Goal: Task Accomplishment & Management: Use online tool/utility

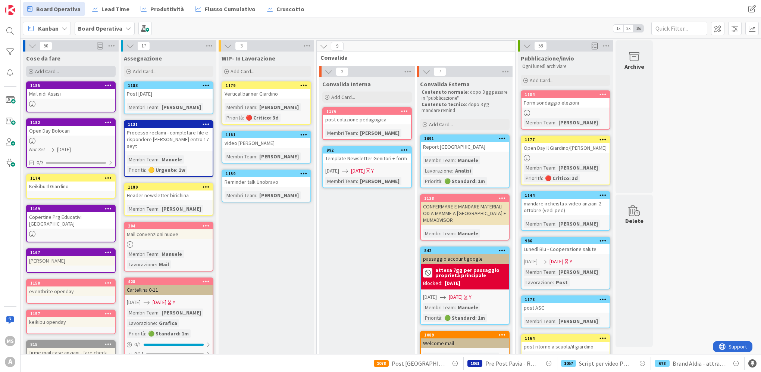
drag, startPoint x: 86, startPoint y: 78, endPoint x: 84, endPoint y: 69, distance: 9.2
click at [86, 78] on div "Cose da fare Add Card..." at bounding box center [71, 65] width 96 height 27
click at [84, 67] on div "Add Card..." at bounding box center [71, 71] width 90 height 11
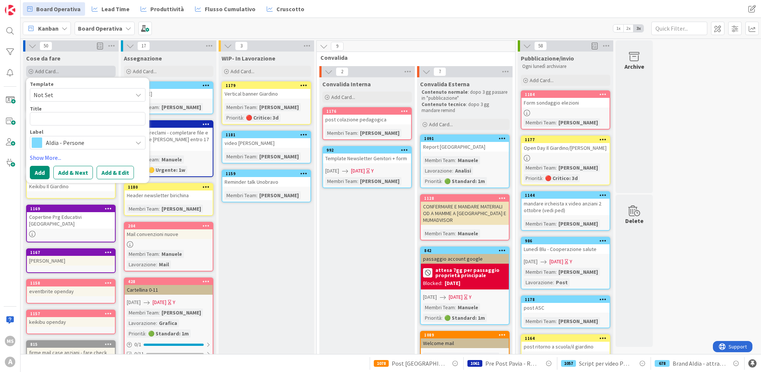
type textarea "x"
type textarea "P"
type textarea "x"
type textarea "Po"
type textarea "x"
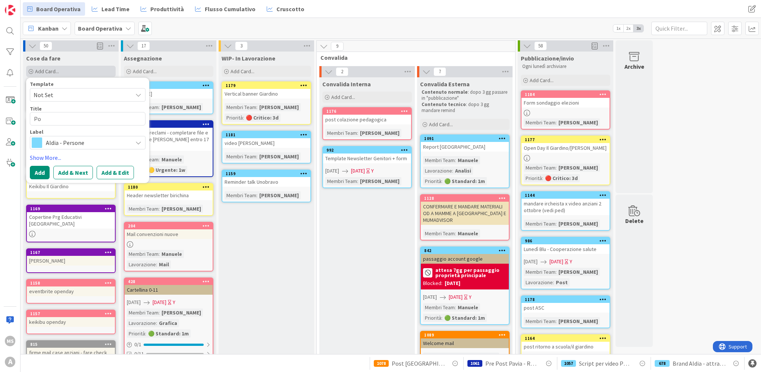
type textarea "Pos"
type textarea "x"
type textarea "Post"
type textarea "x"
type textarea "Post"
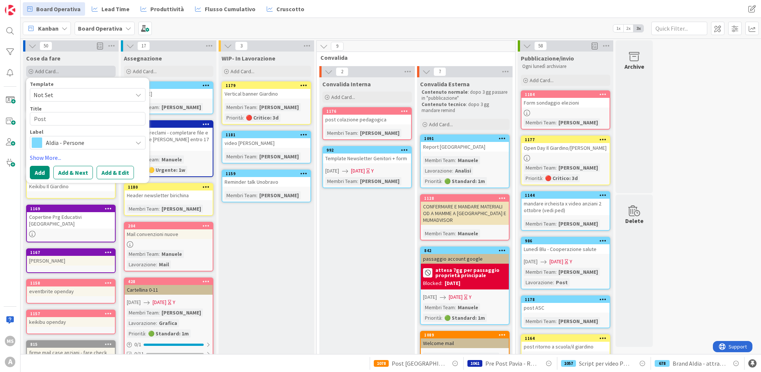
type textarea "x"
type textarea "Post A"
type textarea "x"
type textarea "Post AS"
type textarea "x"
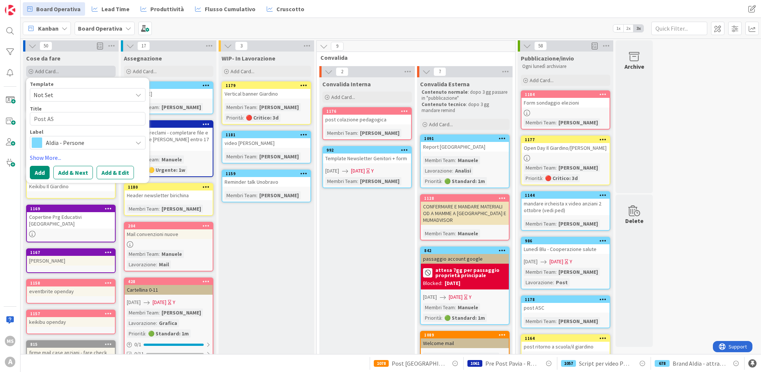
type textarea "Post ASC"
type textarea "x"
type textarea "Post ASC"
type textarea "x"
type textarea "Post ASC D"
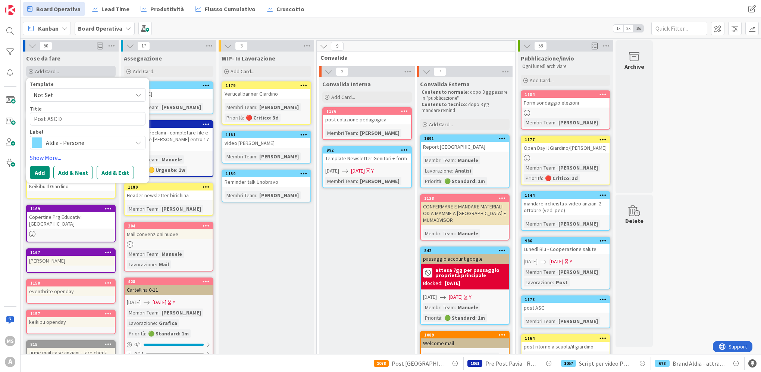
type textarea "x"
type textarea "Post ASC Do"
type textarea "x"
type textarea "Post ASC Dof"
type textarea "x"
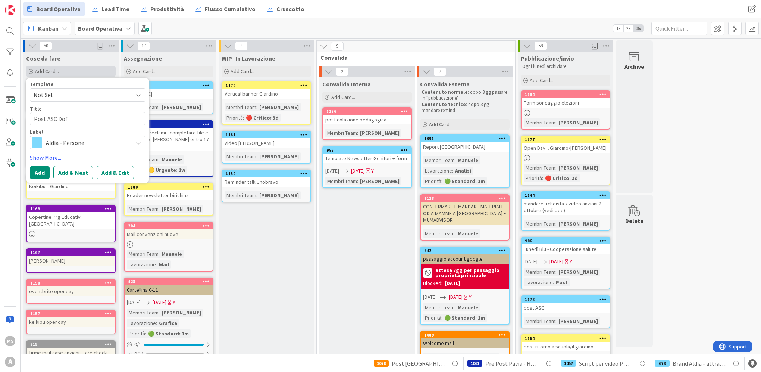
type textarea "Post ASC Do"
type textarea "x"
type textarea "Post ASC D"
type textarea "x"
type textarea "Post ASC Di"
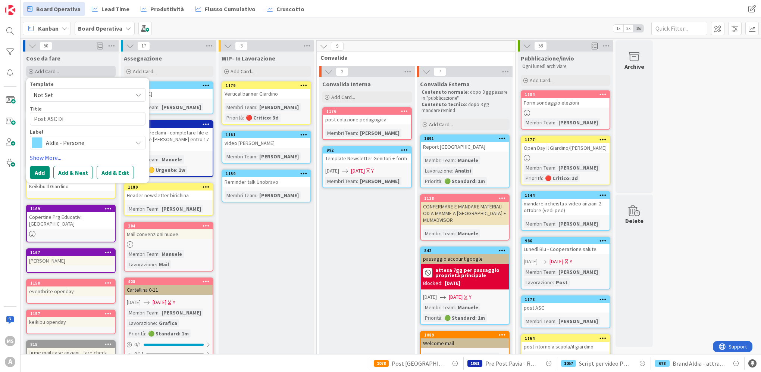
type textarea "x"
type textarea "Post ASC Dif"
type textarea "x"
type textarea "Post ASC Diffi"
type textarea "x"
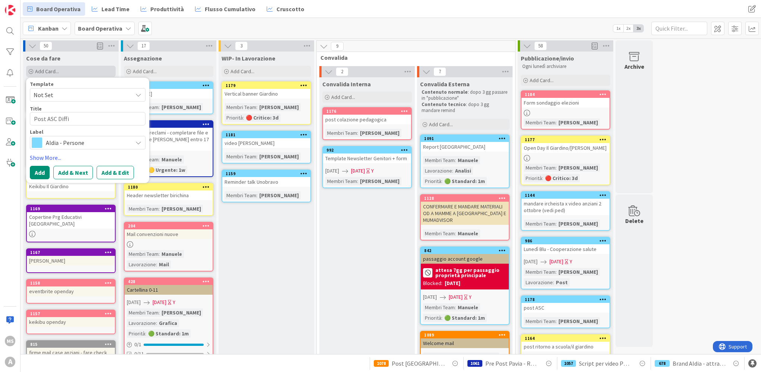
type textarea "Post ASC Diffic"
type textarea "x"
type textarea "Post ASC Diffico"
type textarea "x"
type textarea "Post ASC Difficol"
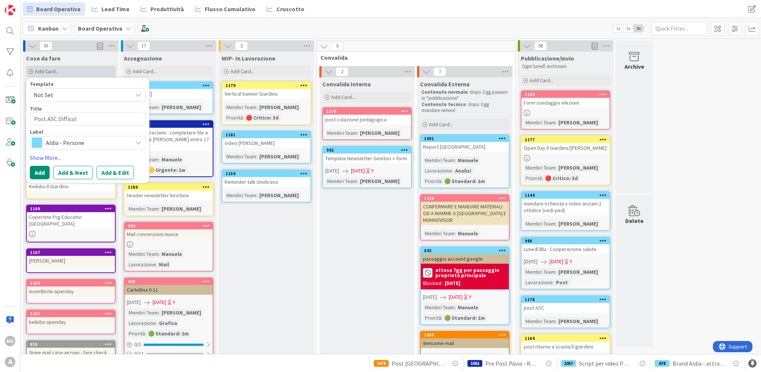
type textarea "x"
type textarea "Post ASC Difficolt"
type textarea "x"
type textarea "Post ASC Difficoltà"
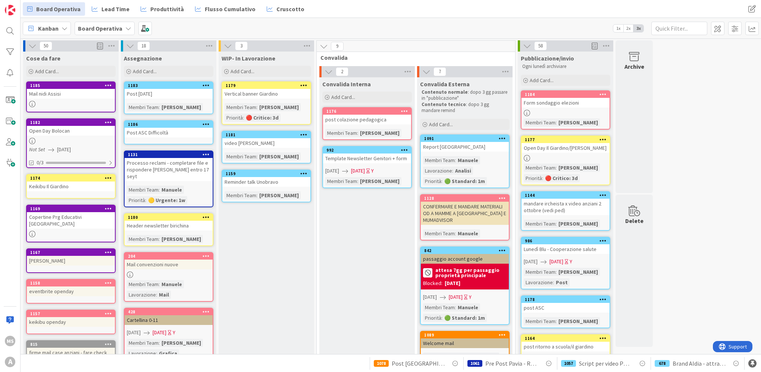
click at [178, 87] on div "1183" at bounding box center [170, 85] width 85 height 5
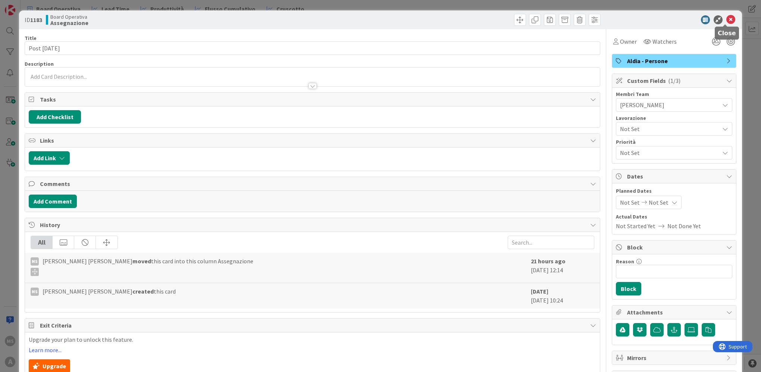
click at [720, 22] on div at bounding box center [671, 19] width 132 height 9
click at [727, 22] on icon at bounding box center [731, 19] width 9 height 9
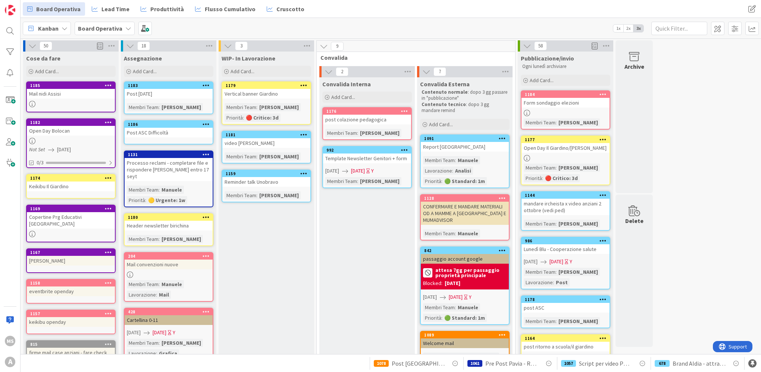
click at [174, 128] on div "Post ASC Difficoltà" at bounding box center [169, 133] width 88 height 10
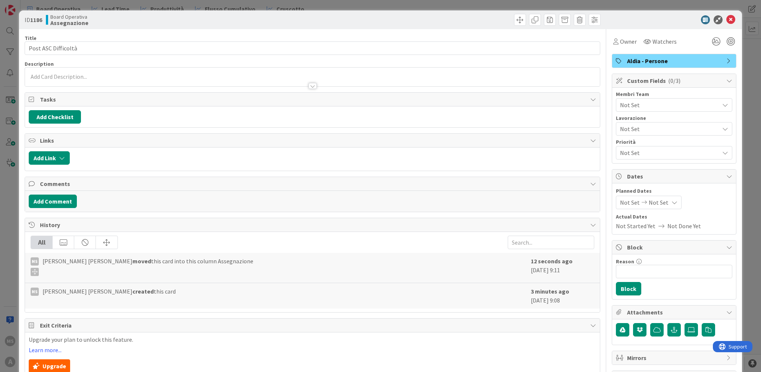
click at [636, 107] on span "Not Set" at bounding box center [669, 104] width 99 height 9
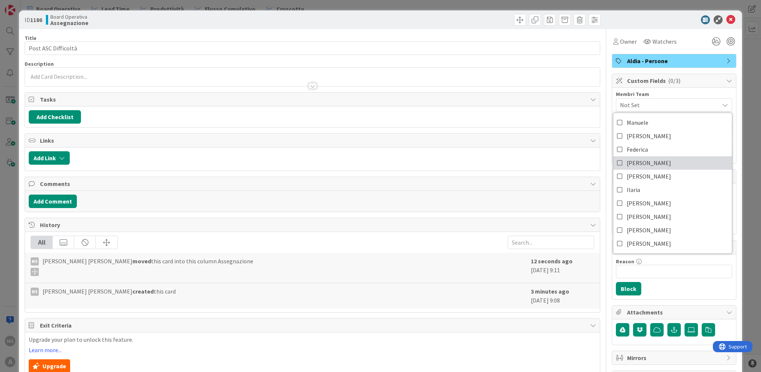
click at [640, 162] on link "Laura" at bounding box center [673, 162] width 119 height 13
click at [729, 15] on div "ID 1186 Board Operativa Assegnazione" at bounding box center [380, 19] width 723 height 19
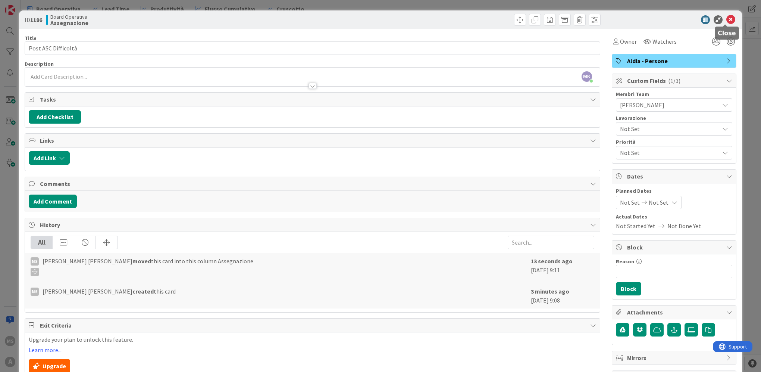
click at [727, 21] on icon at bounding box center [731, 19] width 9 height 9
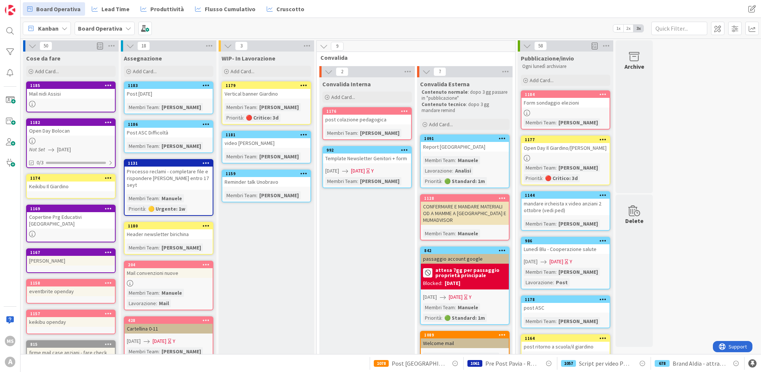
click at [267, 179] on div "Reminder talk Unobravo" at bounding box center [266, 182] width 88 height 10
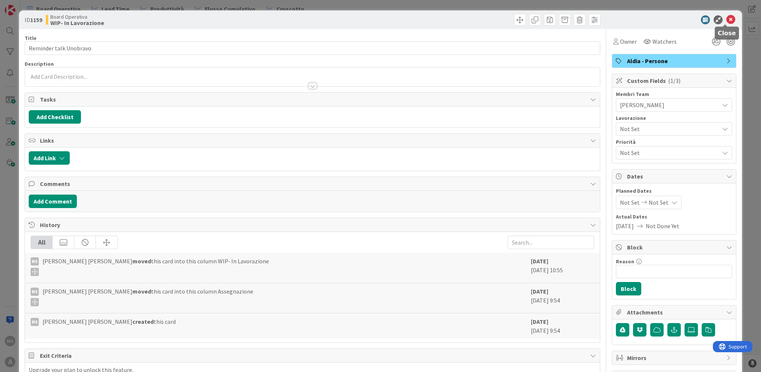
click at [727, 18] on icon at bounding box center [731, 19] width 9 height 9
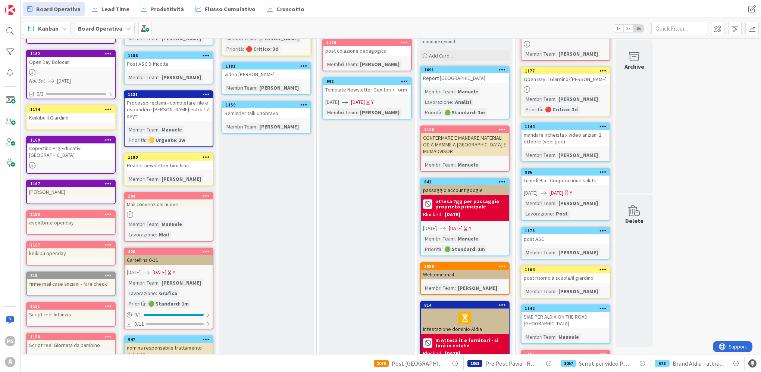
scroll to position [149, 0]
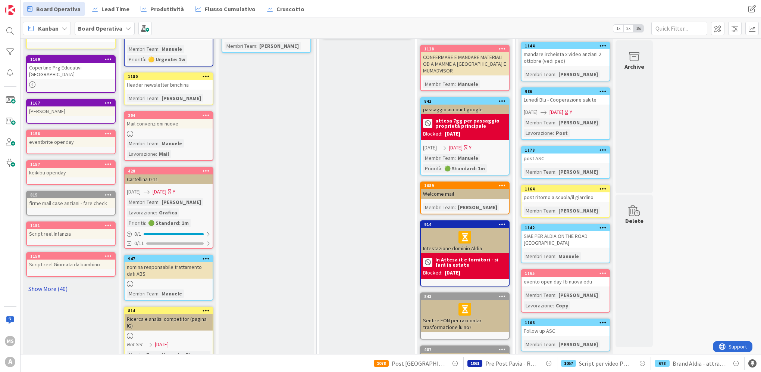
click at [56, 283] on link "Show More (40)" at bounding box center [71, 289] width 90 height 12
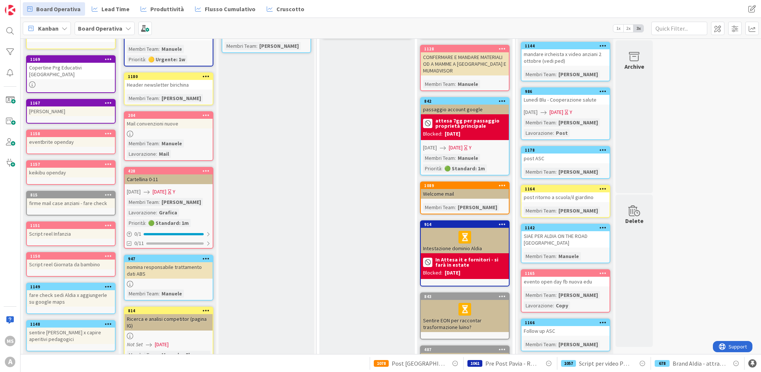
scroll to position [0, 0]
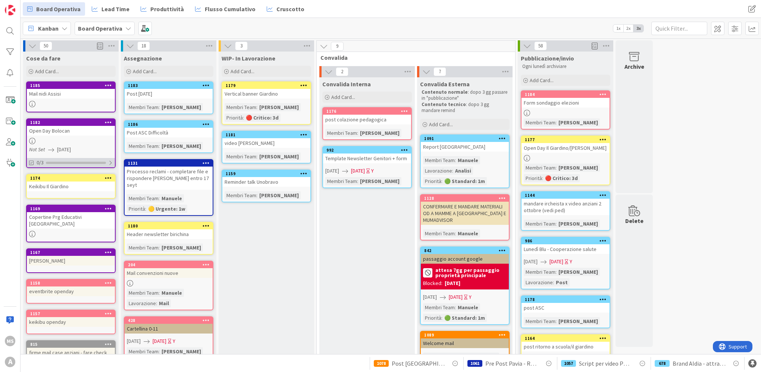
click at [83, 158] on div "0/3" at bounding box center [71, 162] width 88 height 9
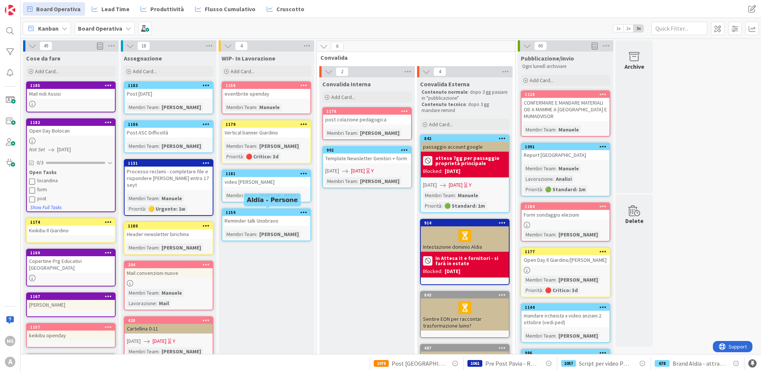
click at [291, 210] on div "1159" at bounding box center [268, 212] width 85 height 5
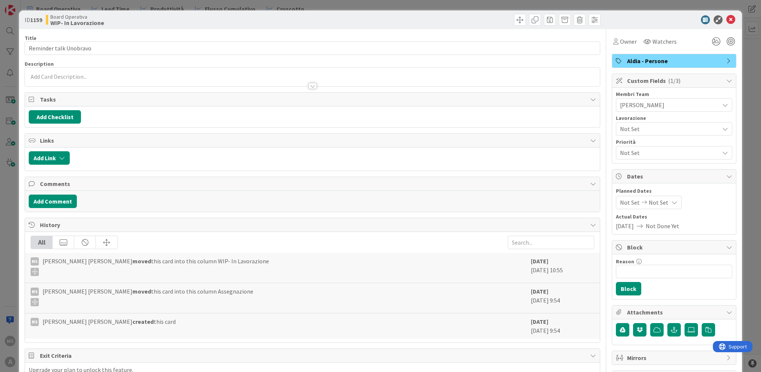
click at [643, 122] on div "Not Set" at bounding box center [674, 128] width 116 height 13
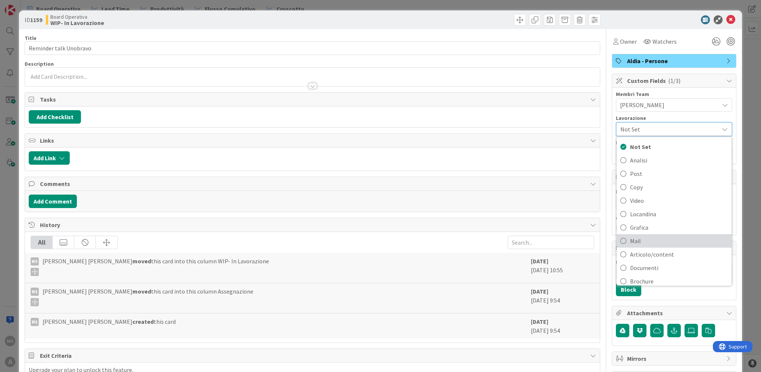
click at [661, 236] on span "Mail" at bounding box center [679, 240] width 98 height 11
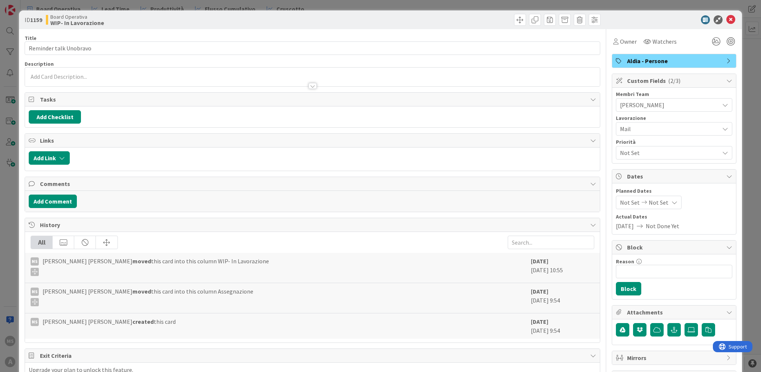
click at [663, 154] on span "Not Set" at bounding box center [669, 152] width 99 height 9
click at [660, 172] on link "🔴 Critico: 3d" at bounding box center [673, 169] width 119 height 13
click at [727, 20] on icon at bounding box center [731, 19] width 9 height 9
